Goal: Information Seeking & Learning: Learn about a topic

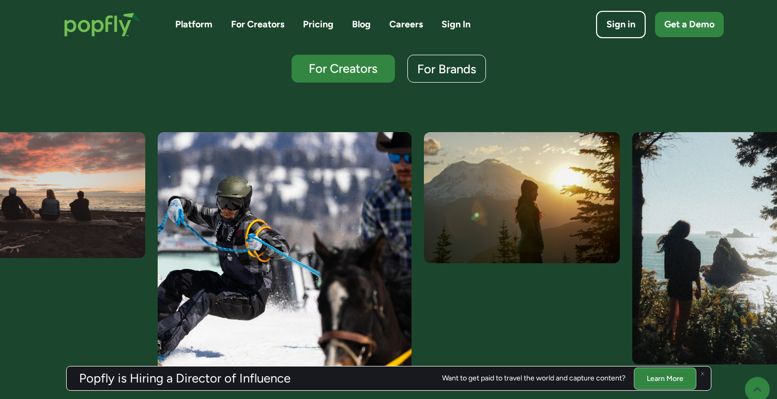
scroll to position [316, 0]
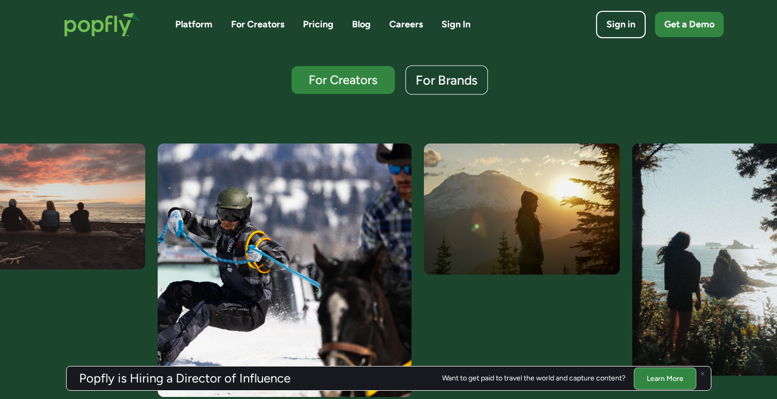
click at [470, 86] on div "For Brands" at bounding box center [446, 80] width 62 height 13
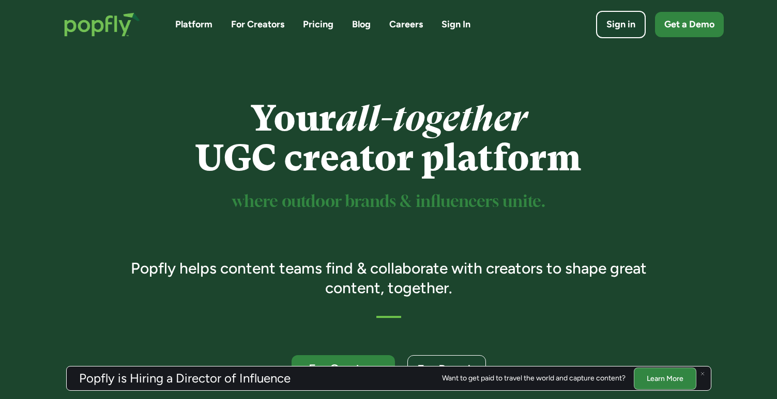
click at [324, 25] on link "Pricing" at bounding box center [318, 24] width 30 height 13
